Goal: Task Accomplishment & Management: Complete application form

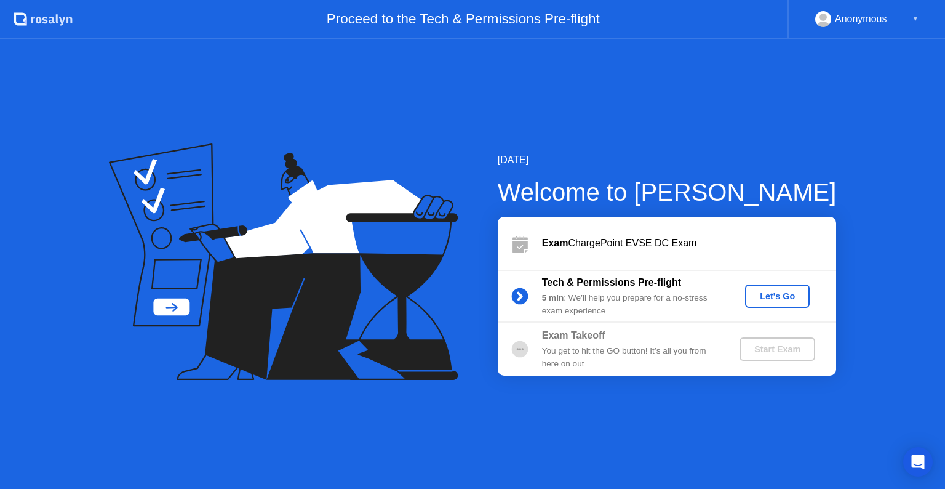
click at [780, 293] on div "Let's Go" at bounding box center [777, 296] width 55 height 10
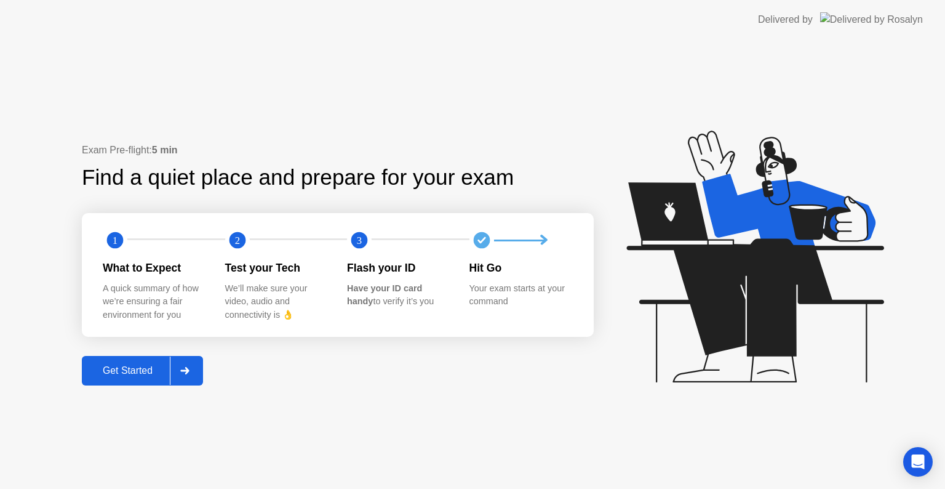
click at [138, 366] on div "Get Started" at bounding box center [128, 370] width 84 height 11
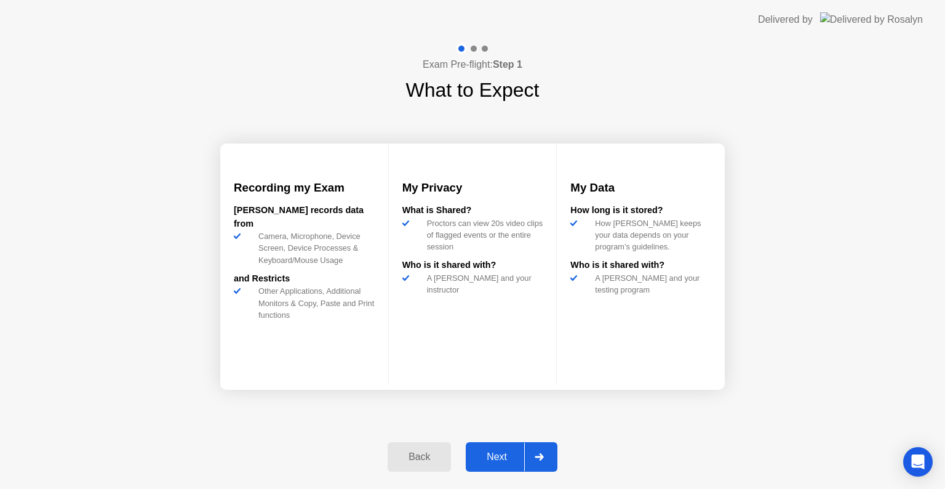
click at [499, 448] on button "Next" at bounding box center [512, 457] width 92 height 30
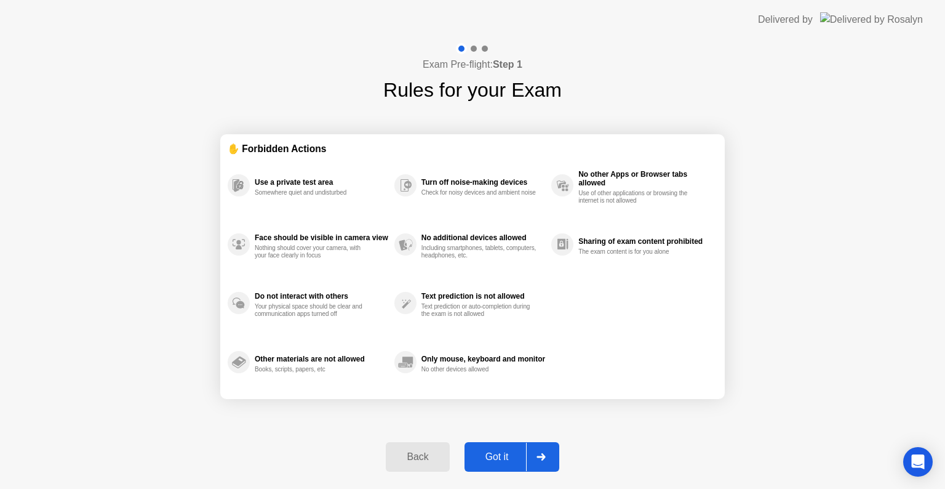
click at [497, 455] on div "Got it" at bounding box center [497, 456] width 58 height 11
select select "**********"
select select "*******"
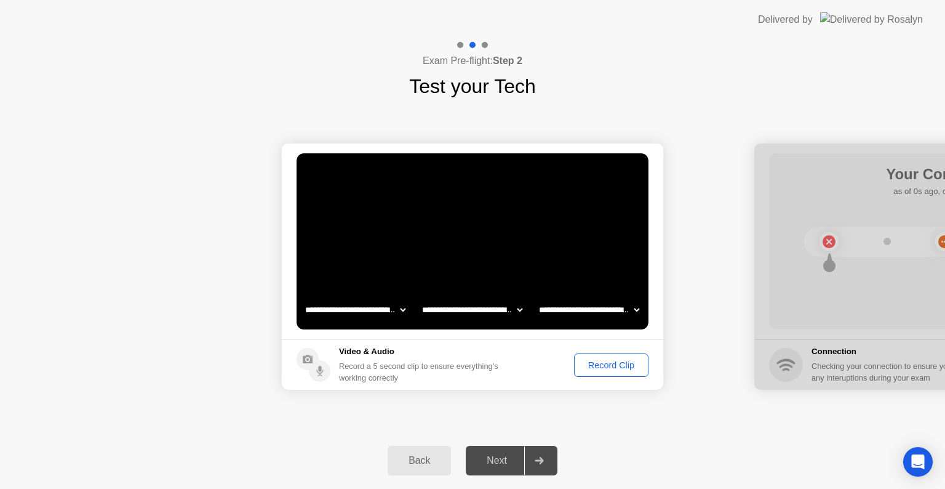
click at [609, 360] on div "Record Clip" at bounding box center [612, 365] width 66 height 10
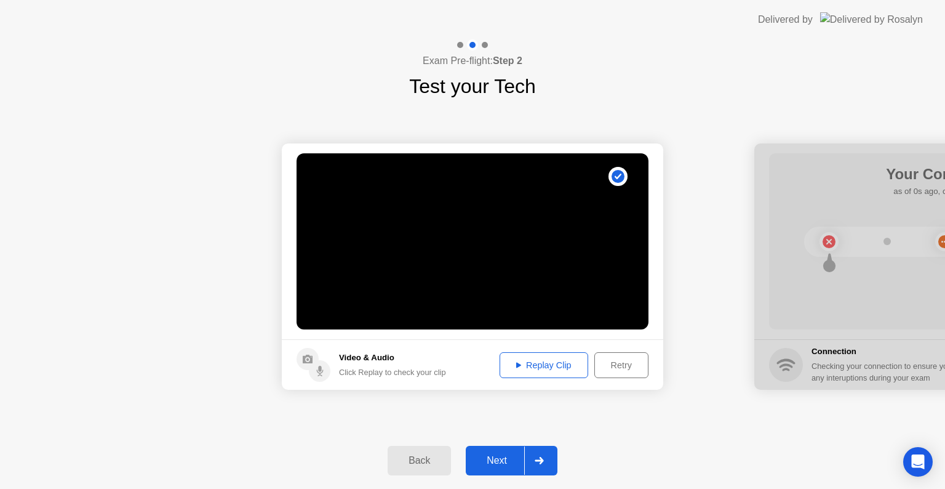
click at [501, 460] on div "Next" at bounding box center [497, 460] width 55 height 11
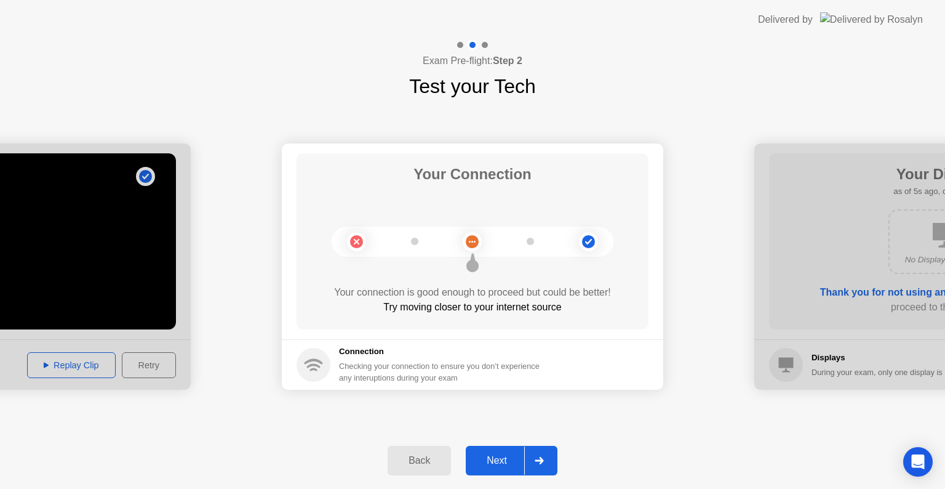
click at [502, 460] on div "Next" at bounding box center [497, 460] width 55 height 11
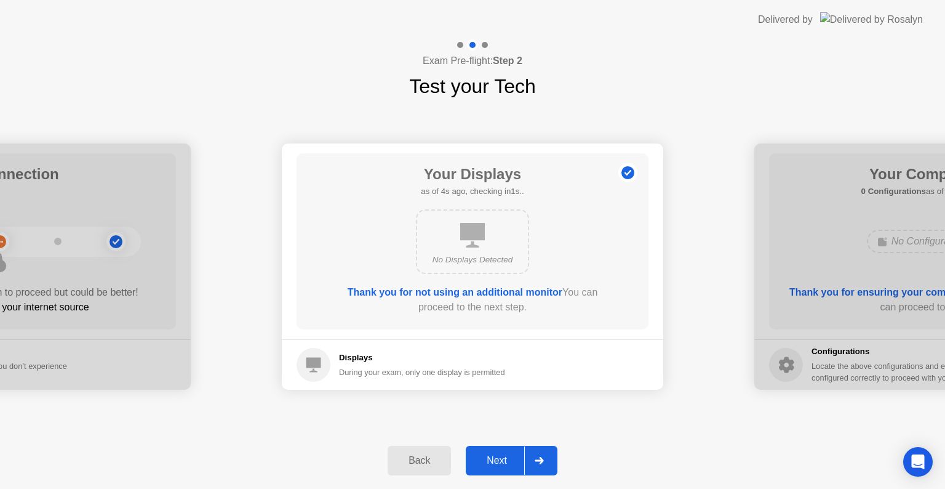
click at [500, 460] on div "Next" at bounding box center [497, 460] width 55 height 11
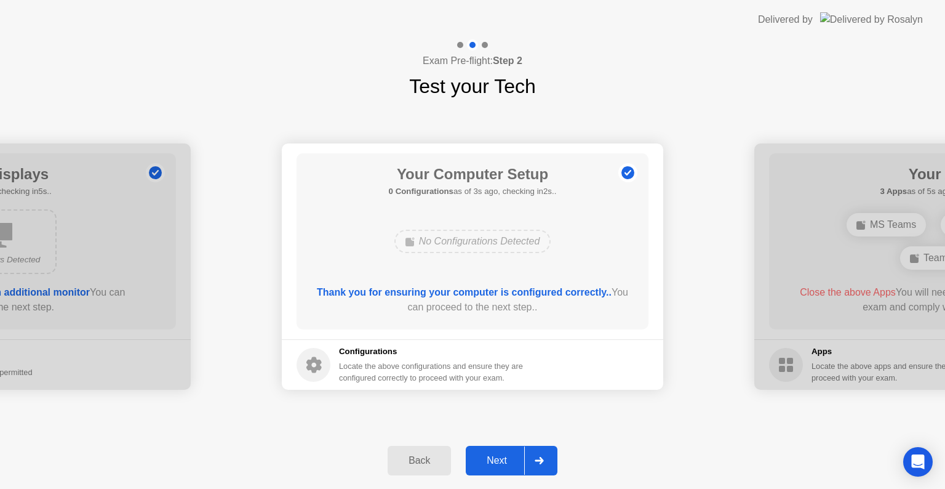
click at [500, 460] on div "Next" at bounding box center [497, 460] width 55 height 11
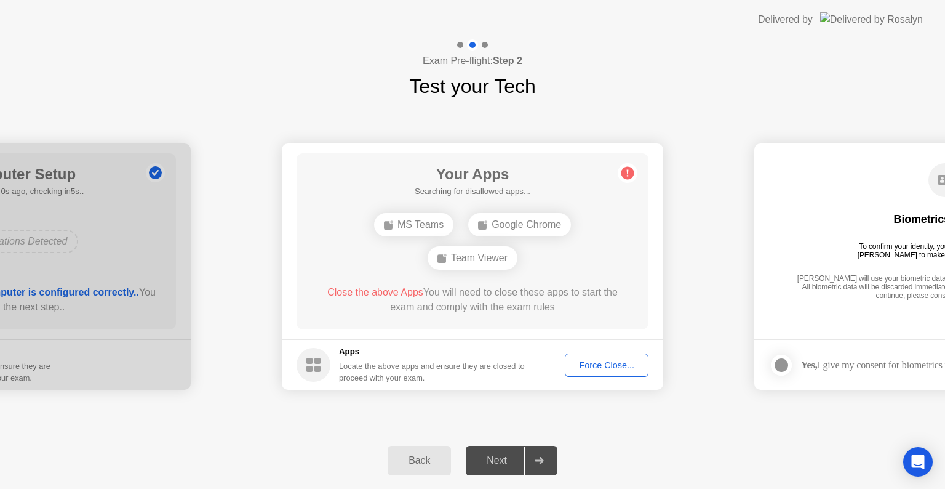
click at [601, 364] on div "Force Close..." at bounding box center [606, 365] width 75 height 10
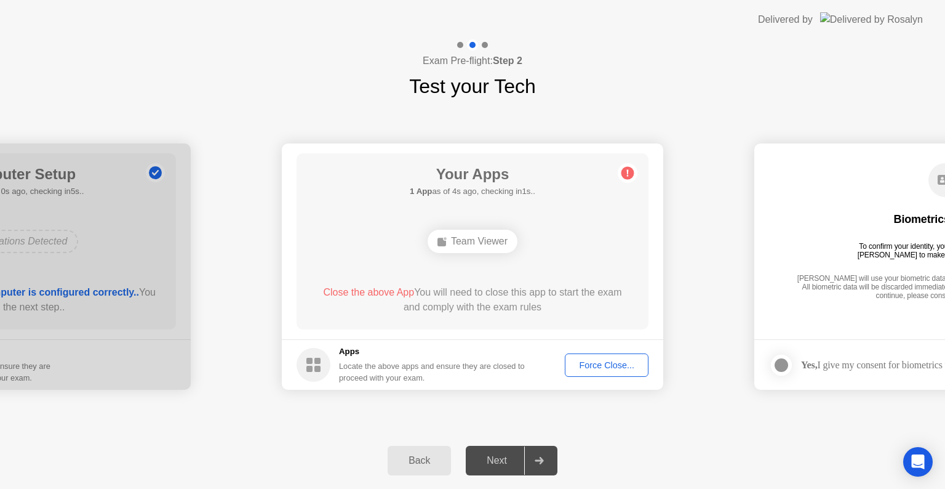
click at [597, 366] on div "Force Close..." at bounding box center [606, 365] width 75 height 10
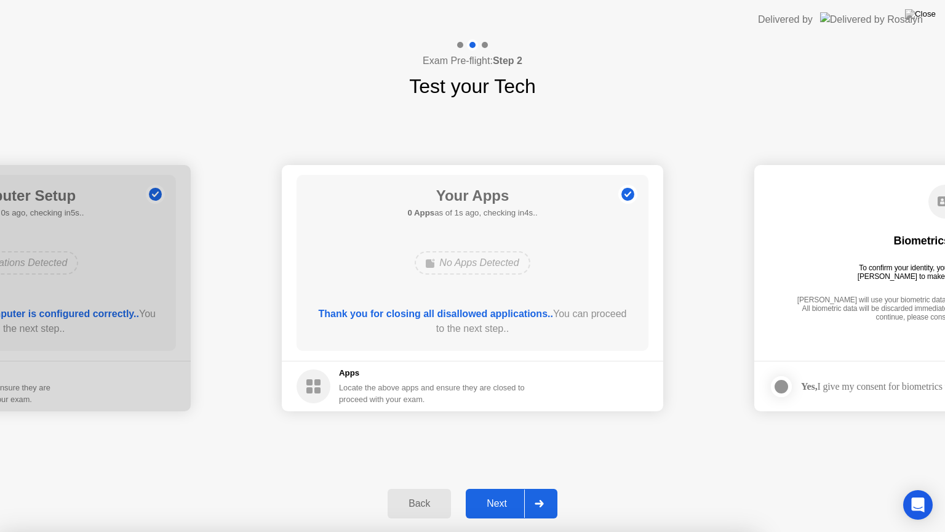
click at [494, 488] on div "Next" at bounding box center [497, 503] width 55 height 11
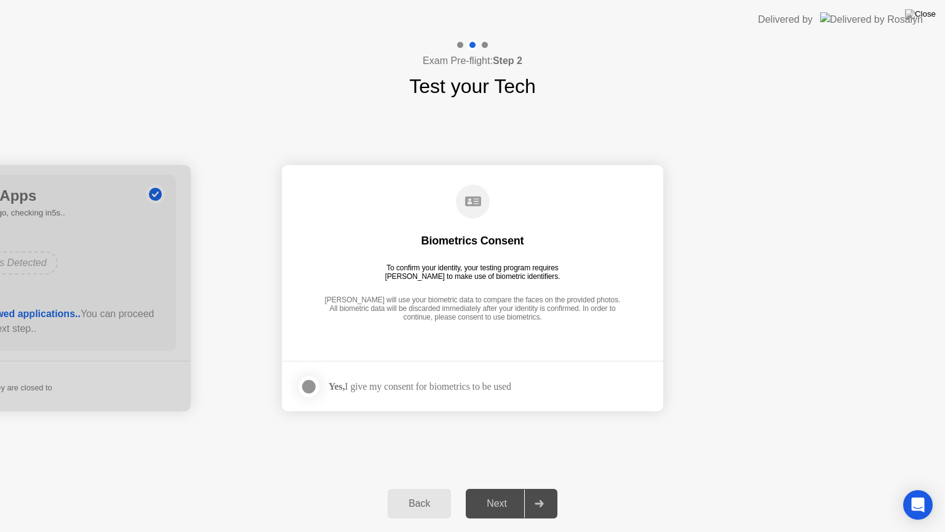
click at [500, 488] on div "Next" at bounding box center [497, 503] width 55 height 11
click at [306, 386] on div at bounding box center [309, 386] width 15 height 15
click at [492, 488] on div "Next" at bounding box center [497, 503] width 55 height 11
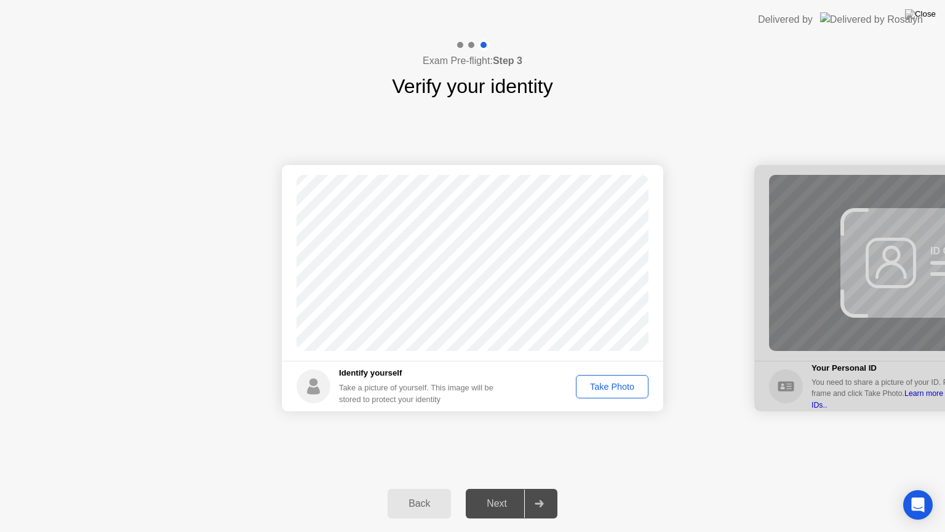
click at [612, 389] on div "Take Photo" at bounding box center [612, 387] width 64 height 10
click at [505, 488] on div "Next" at bounding box center [497, 503] width 55 height 11
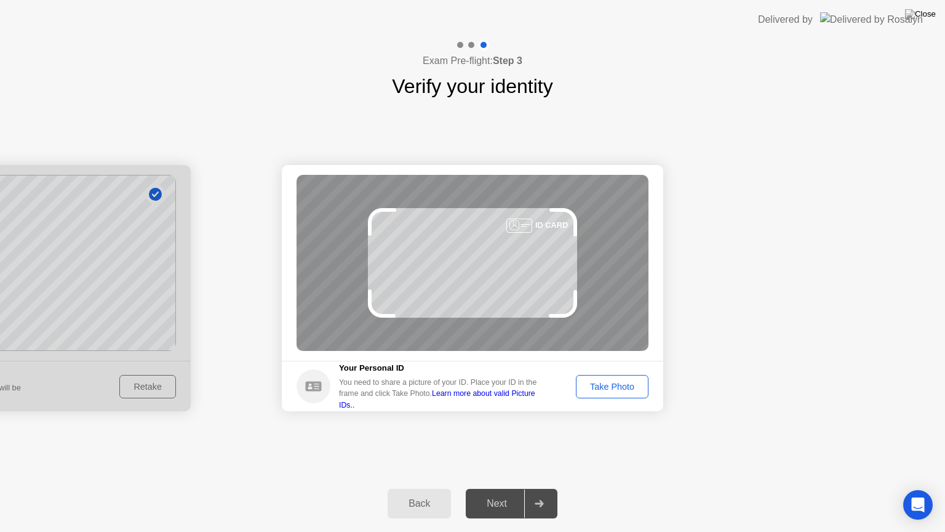
click at [601, 388] on div "Take Photo" at bounding box center [612, 387] width 64 height 10
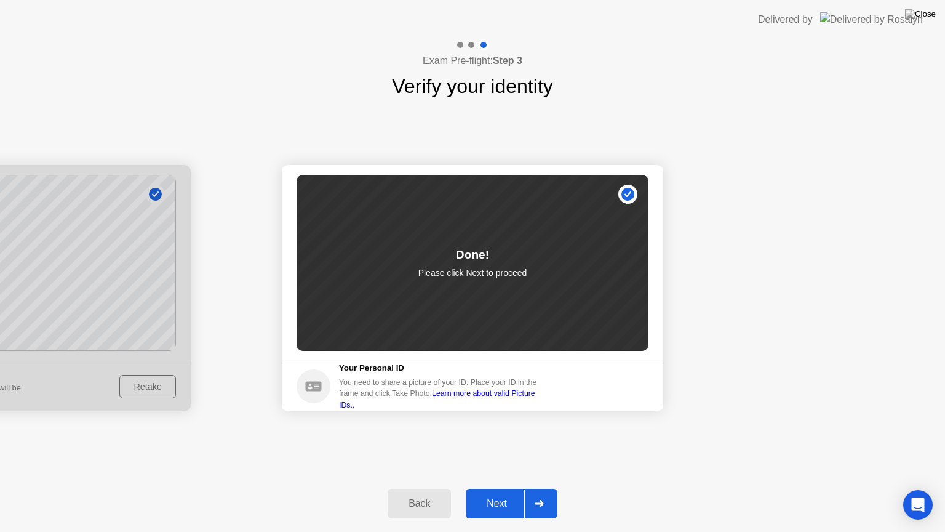
click at [497, 488] on div "Next" at bounding box center [497, 503] width 55 height 11
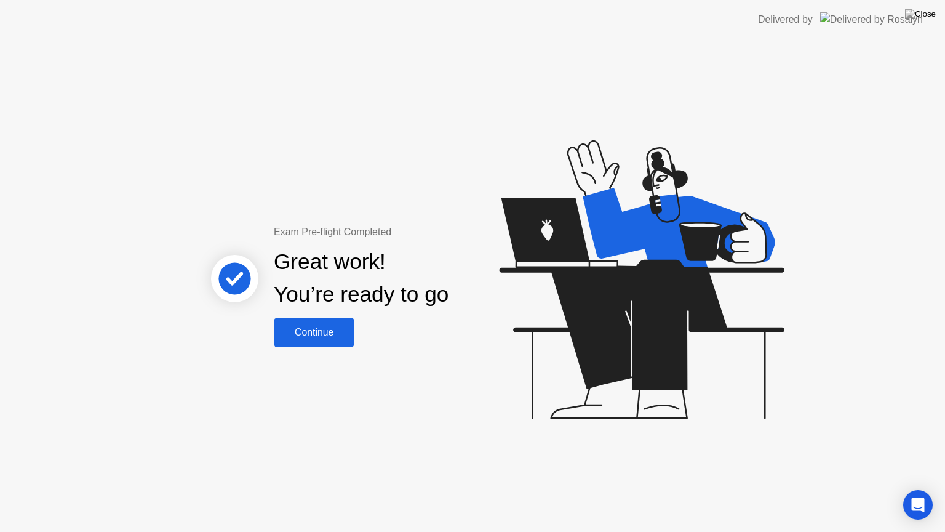
click at [322, 330] on div "Continue" at bounding box center [314, 332] width 73 height 11
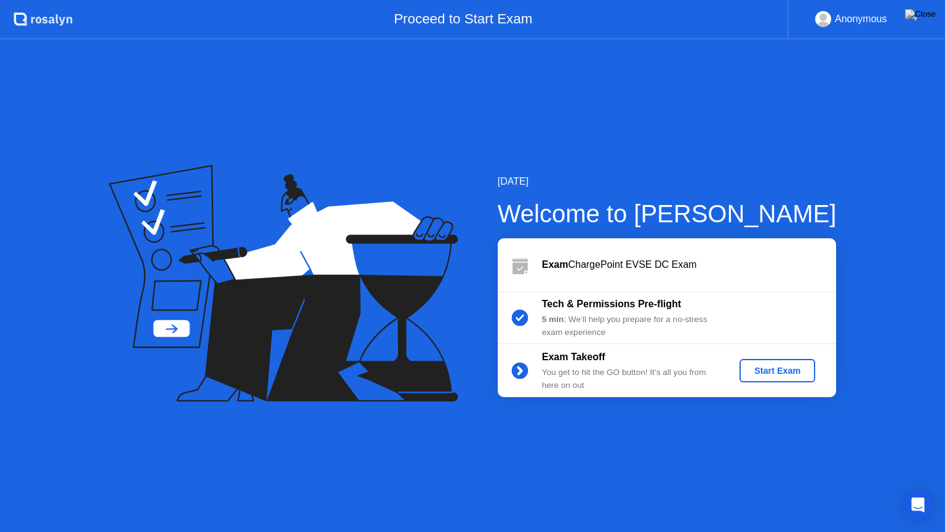
click at [785, 373] on div "Start Exam" at bounding box center [778, 371] width 66 height 10
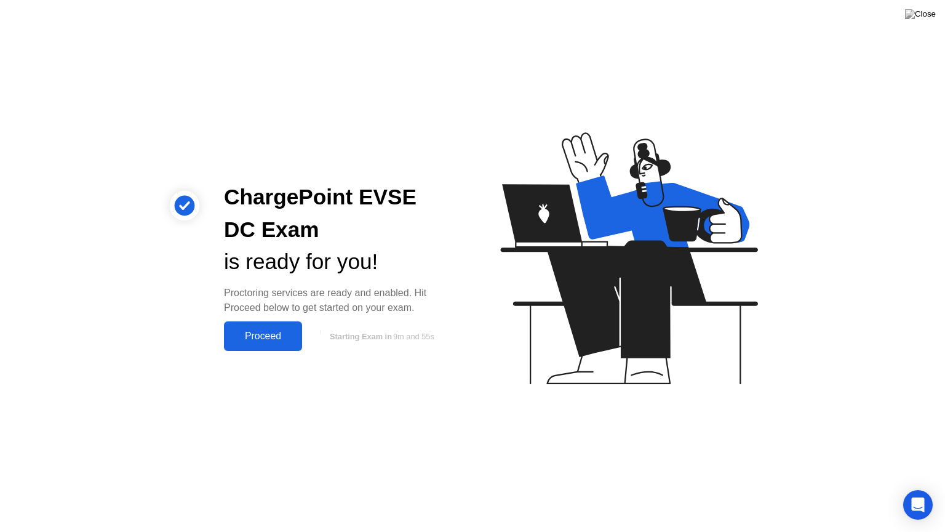
click at [268, 330] on div "Proceed" at bounding box center [263, 335] width 71 height 11
